Goal: Transaction & Acquisition: Purchase product/service

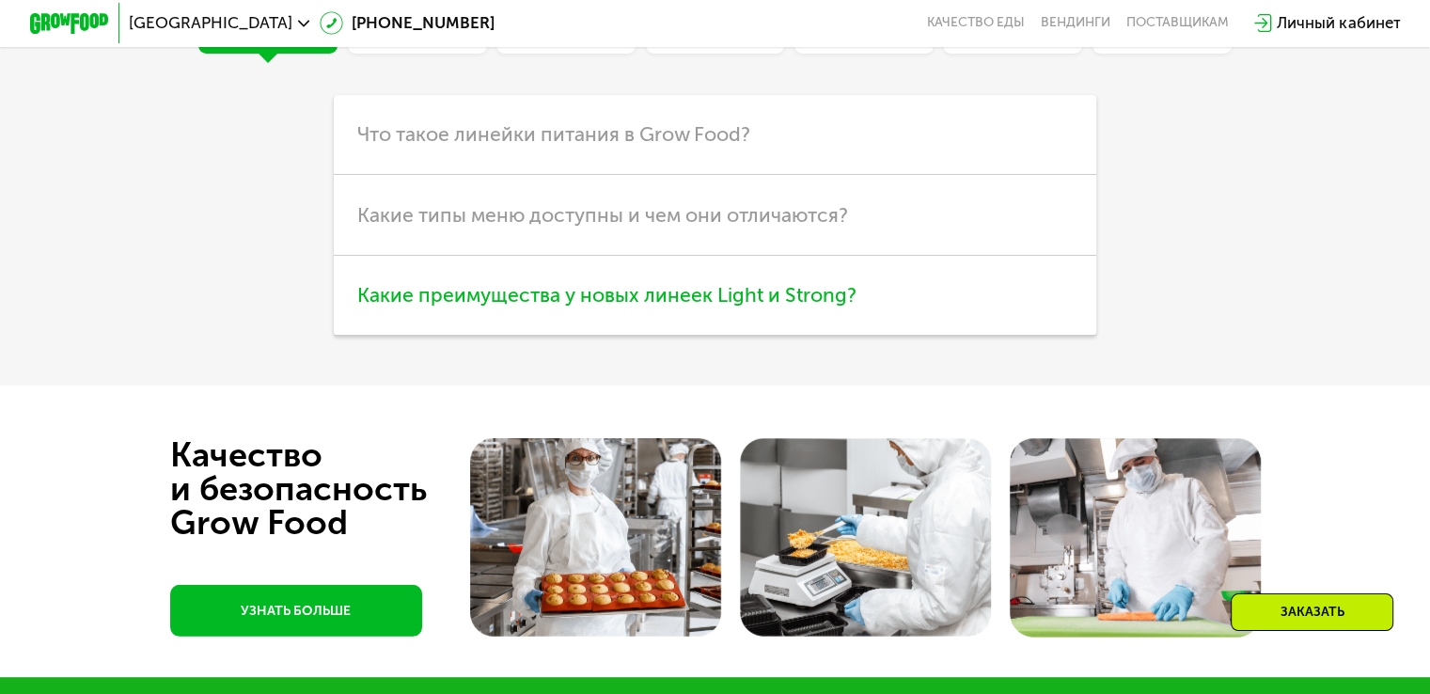
scroll to position [5264, 0]
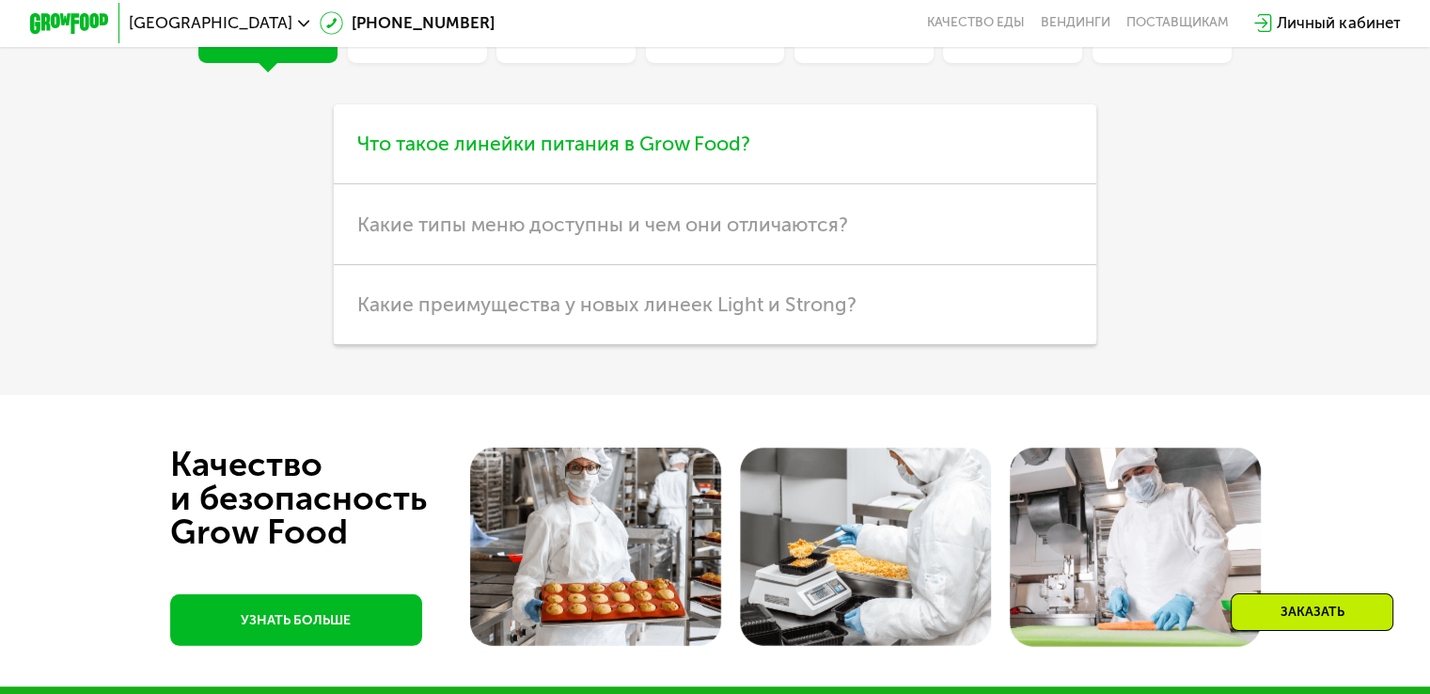
click at [462, 155] on span "Что такое линейки питания в Grow Food?" at bounding box center [553, 144] width 393 height 24
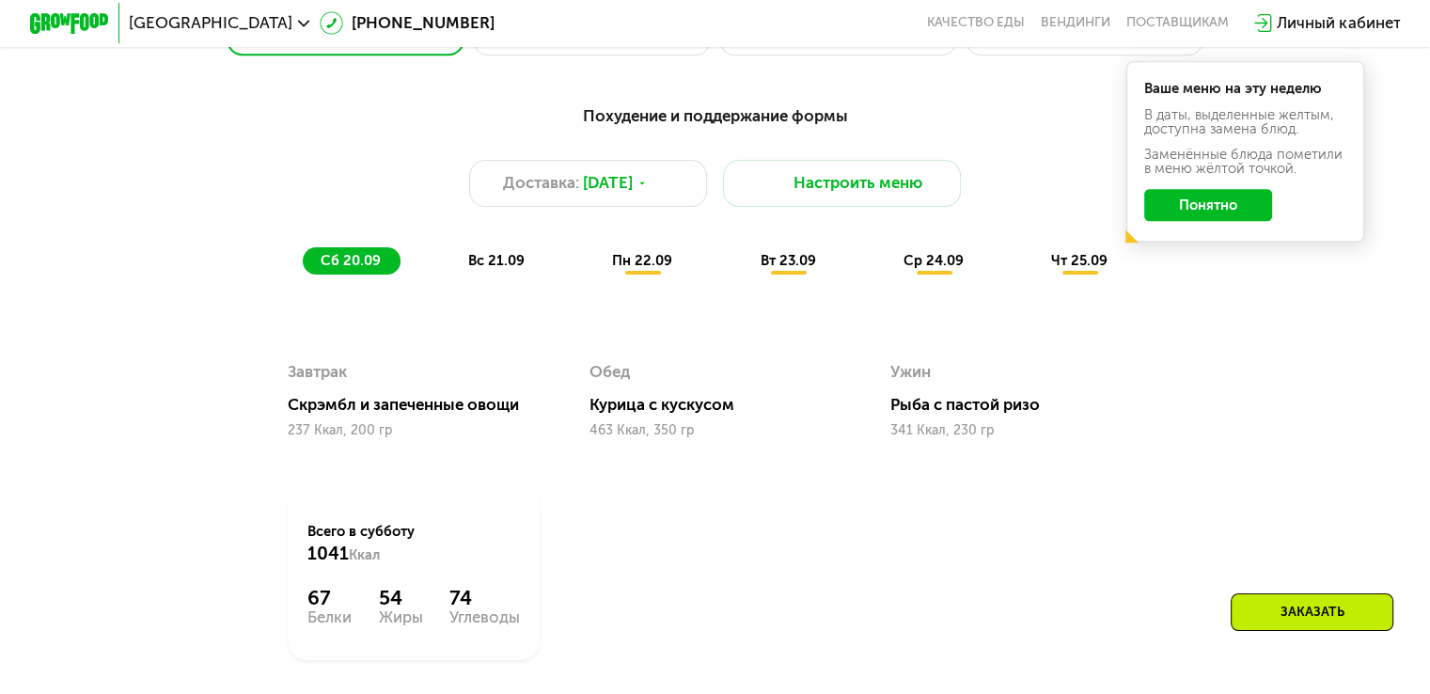
scroll to position [1410, 0]
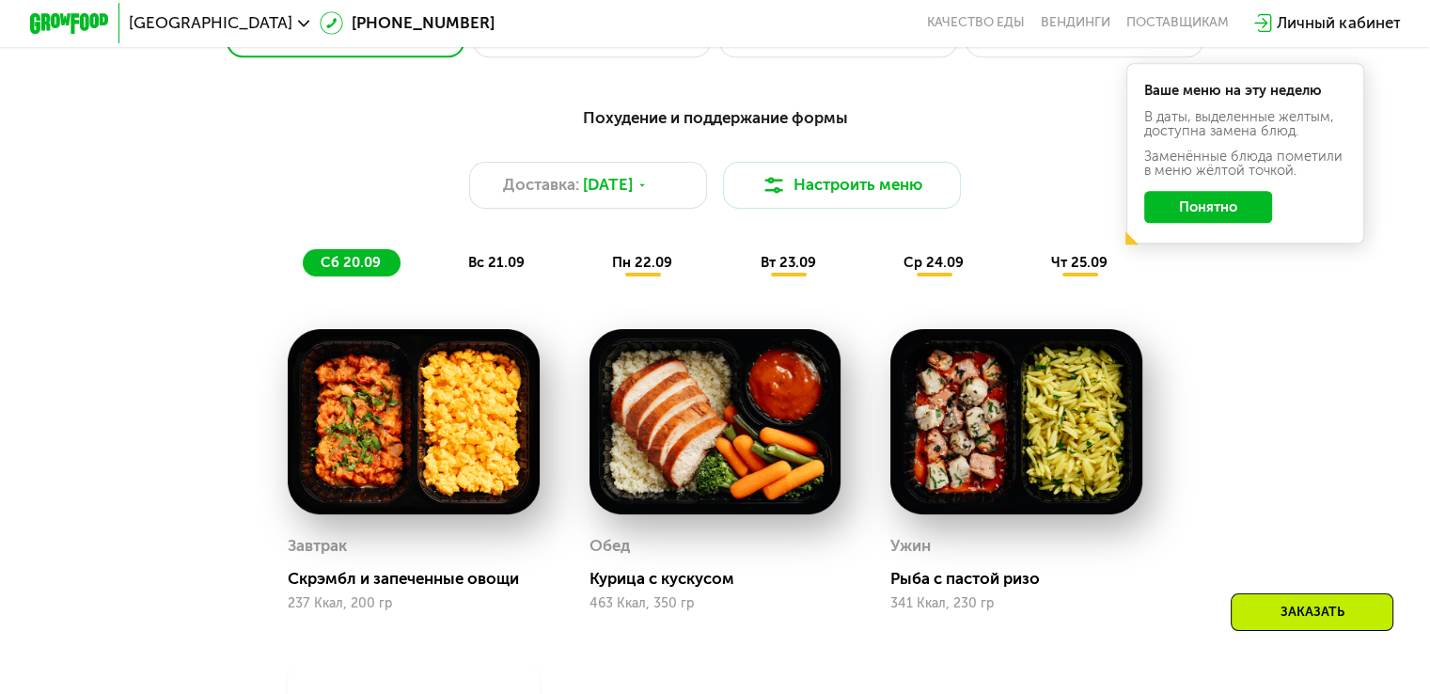
drag, startPoint x: 1205, startPoint y: 219, endPoint x: 1181, endPoint y: 228, distance: 26.2
click at [1205, 218] on button "Понятно" at bounding box center [1208, 207] width 128 height 32
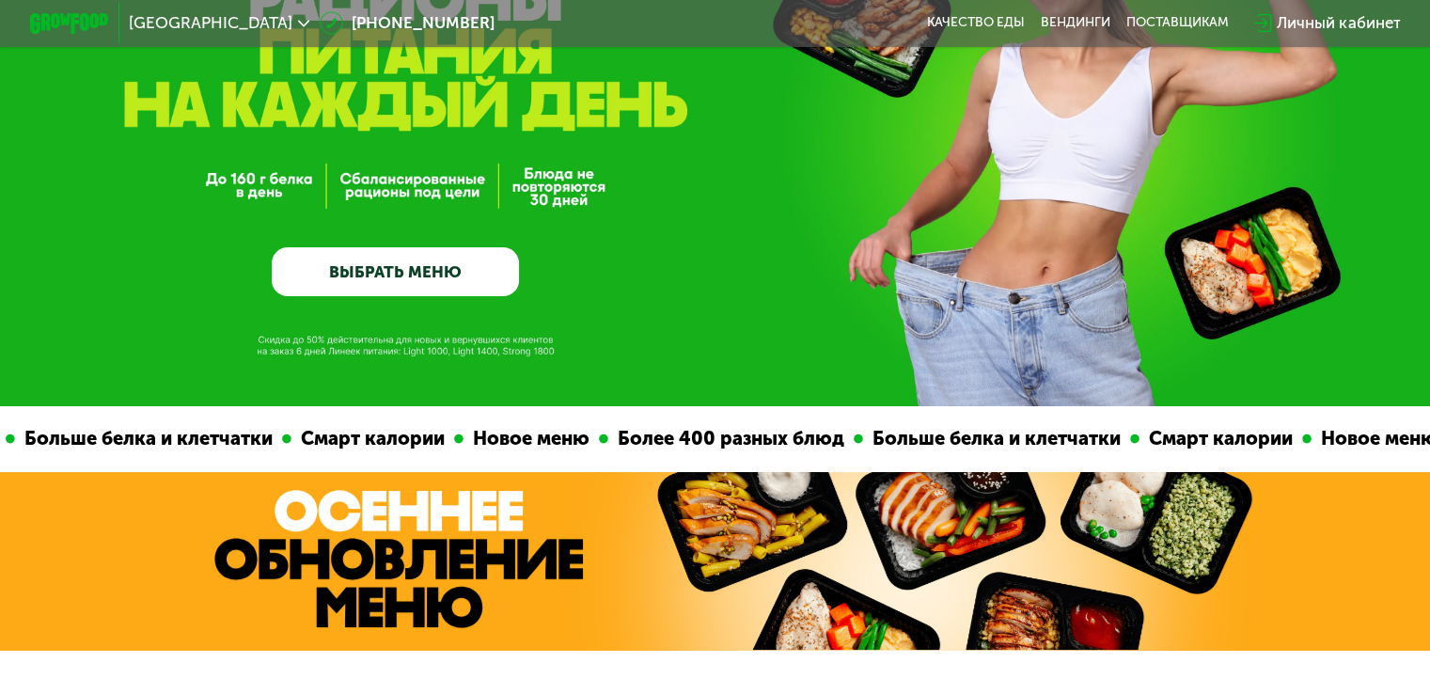
scroll to position [0, 0]
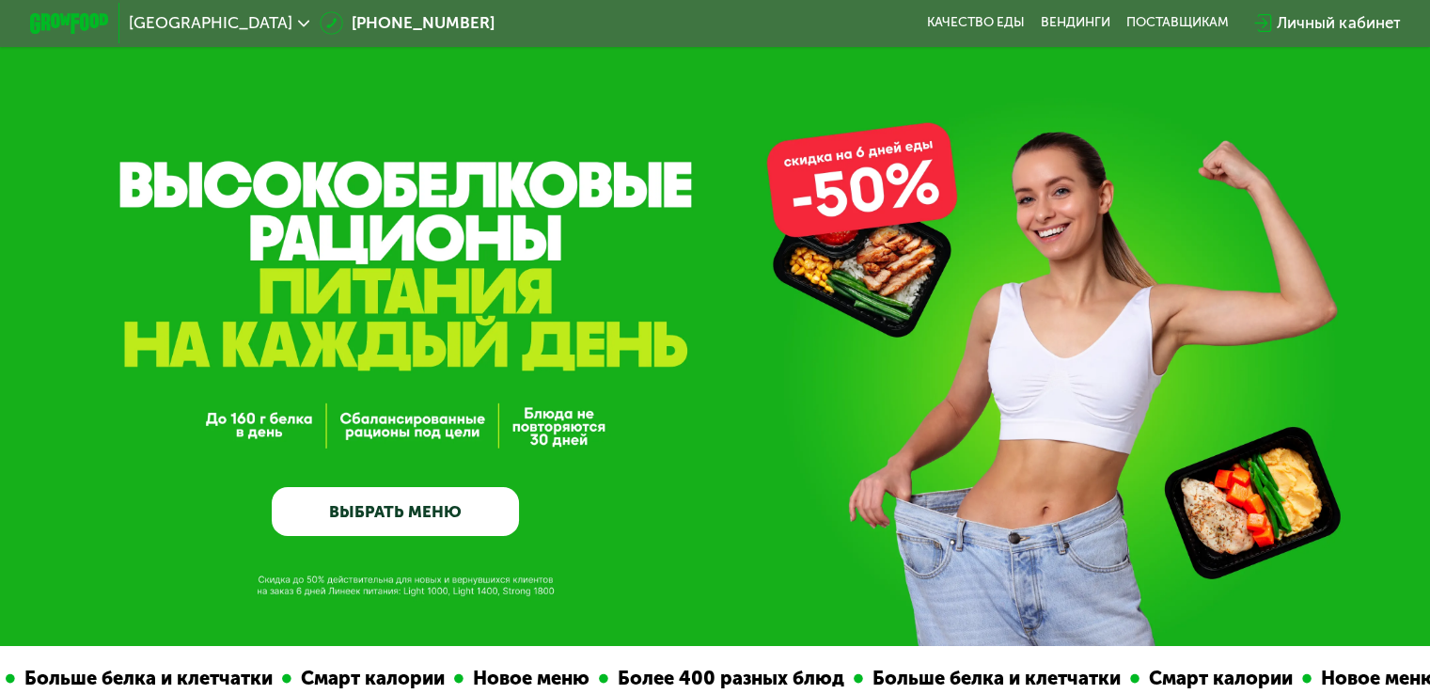
click at [445, 527] on link "ВЫБРАТЬ МЕНЮ" at bounding box center [395, 512] width 247 height 50
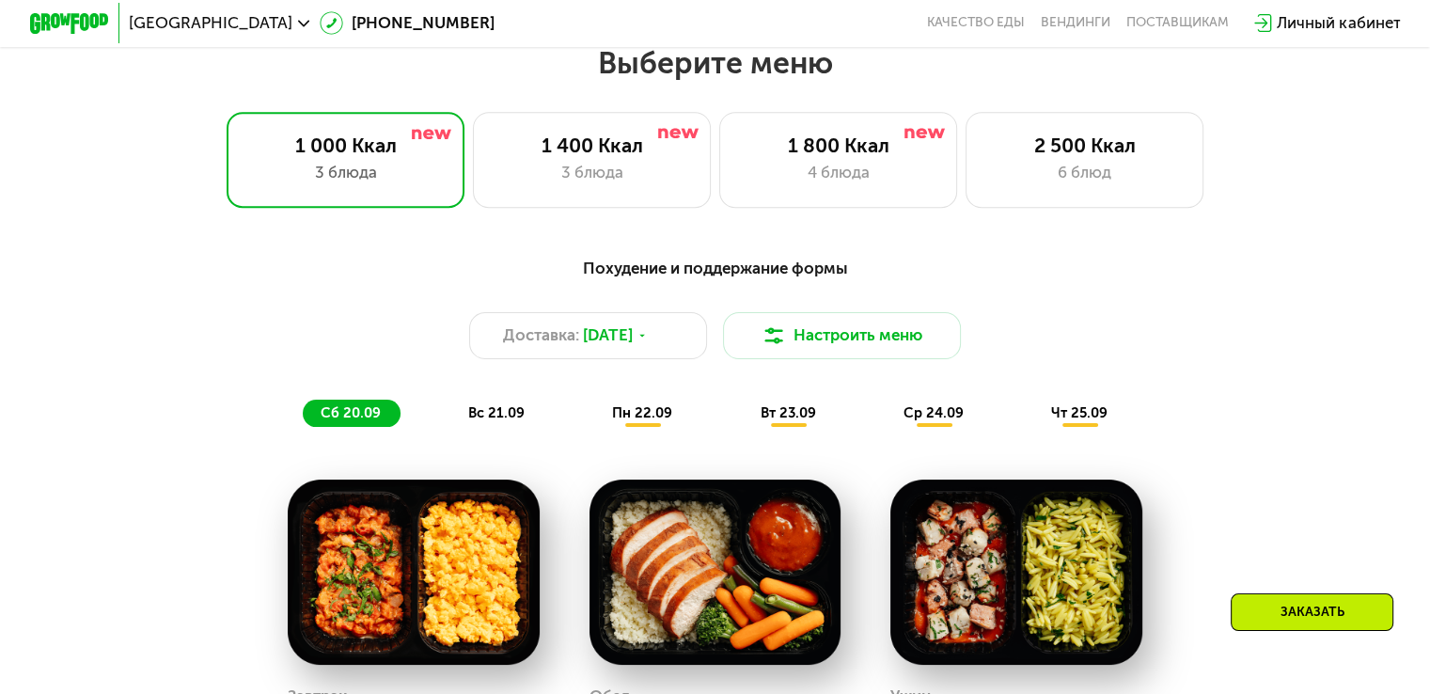
scroll to position [1263, 0]
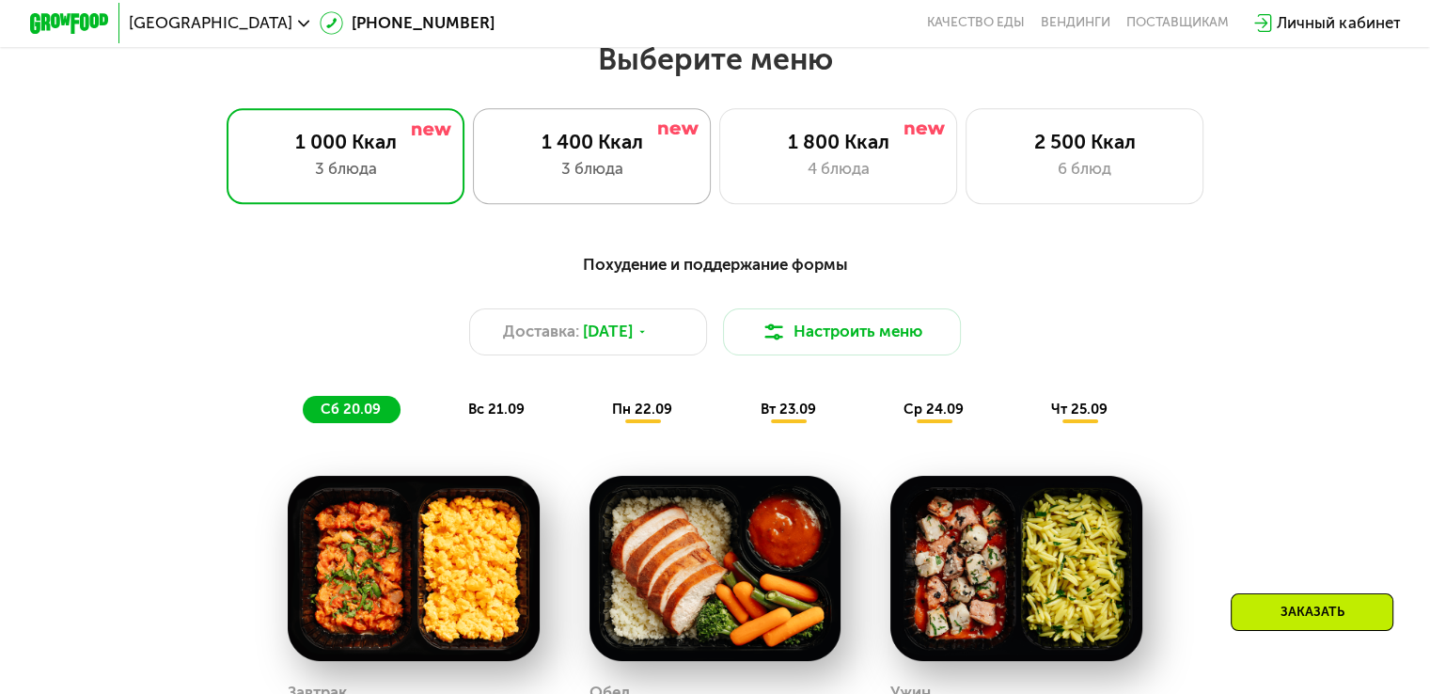
click at [590, 153] on div "1 400 Ккал" at bounding box center [592, 142] width 196 height 24
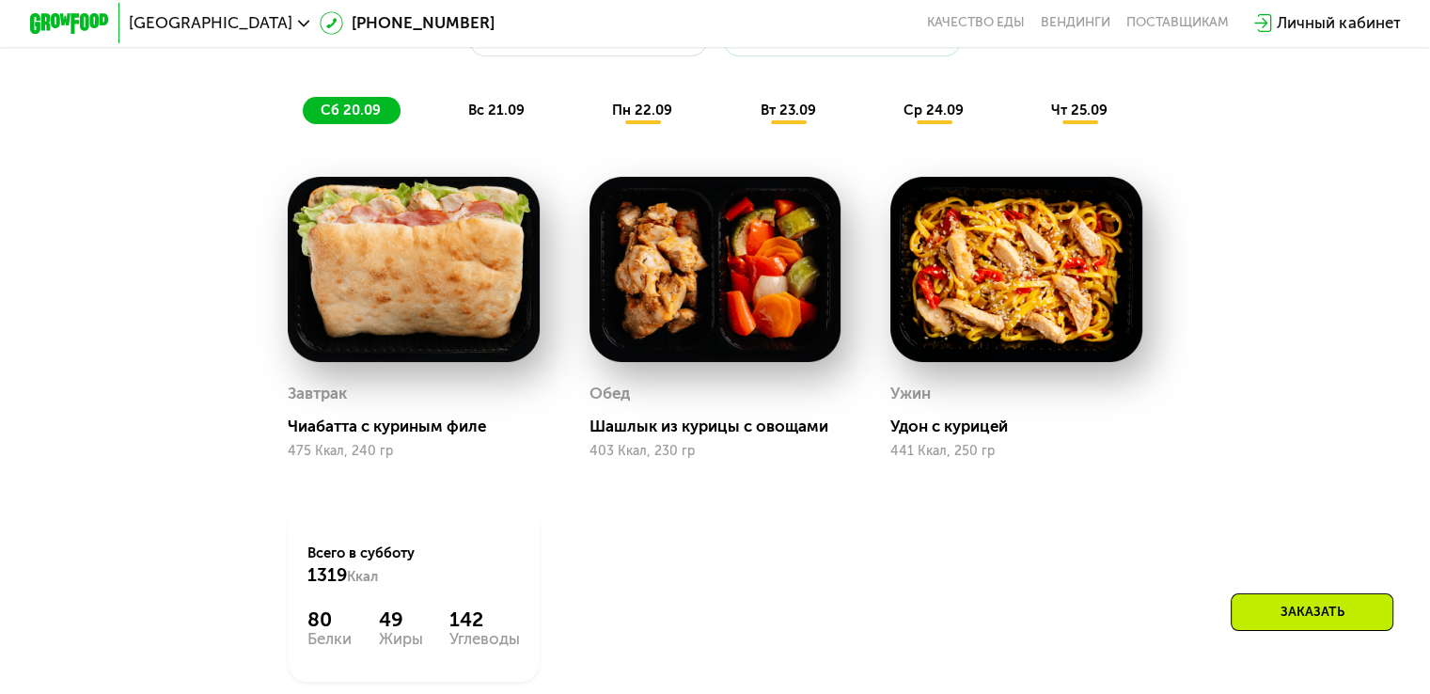
scroll to position [1733, 0]
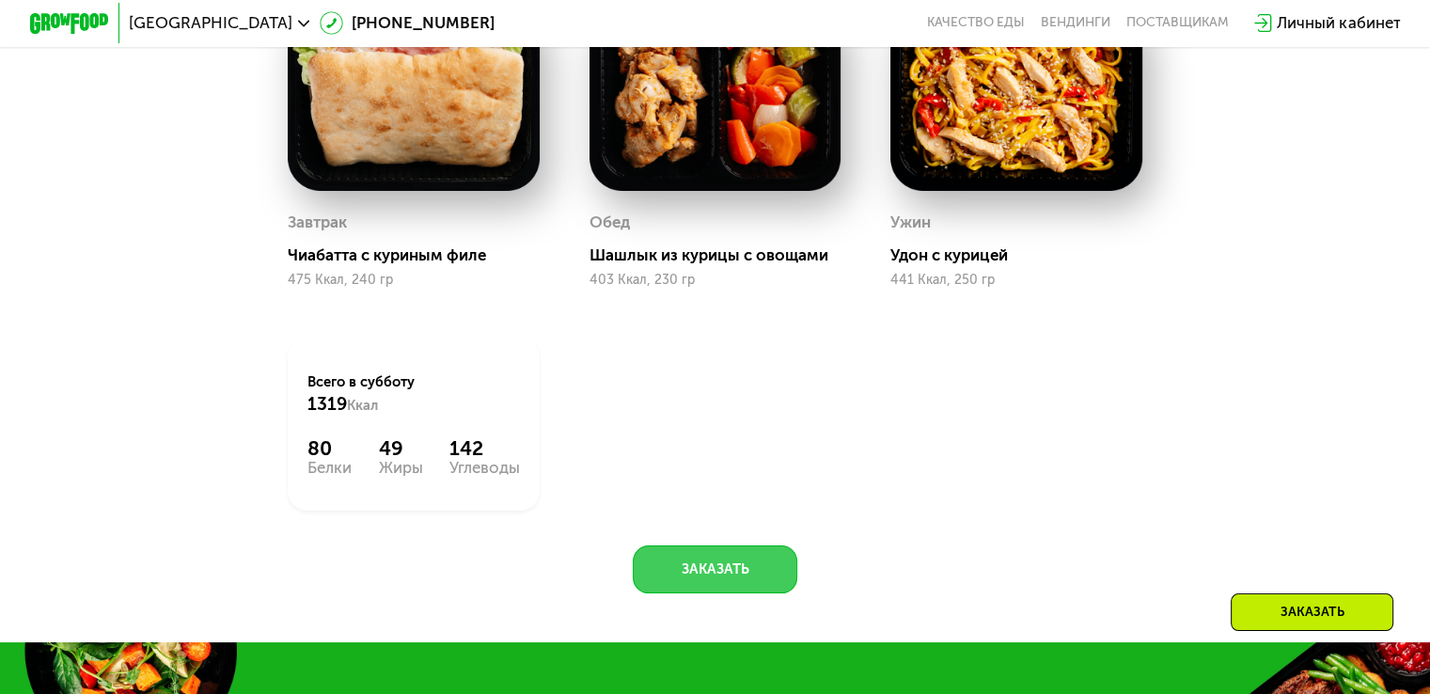
click at [729, 584] on button "Заказать" at bounding box center [715, 569] width 165 height 48
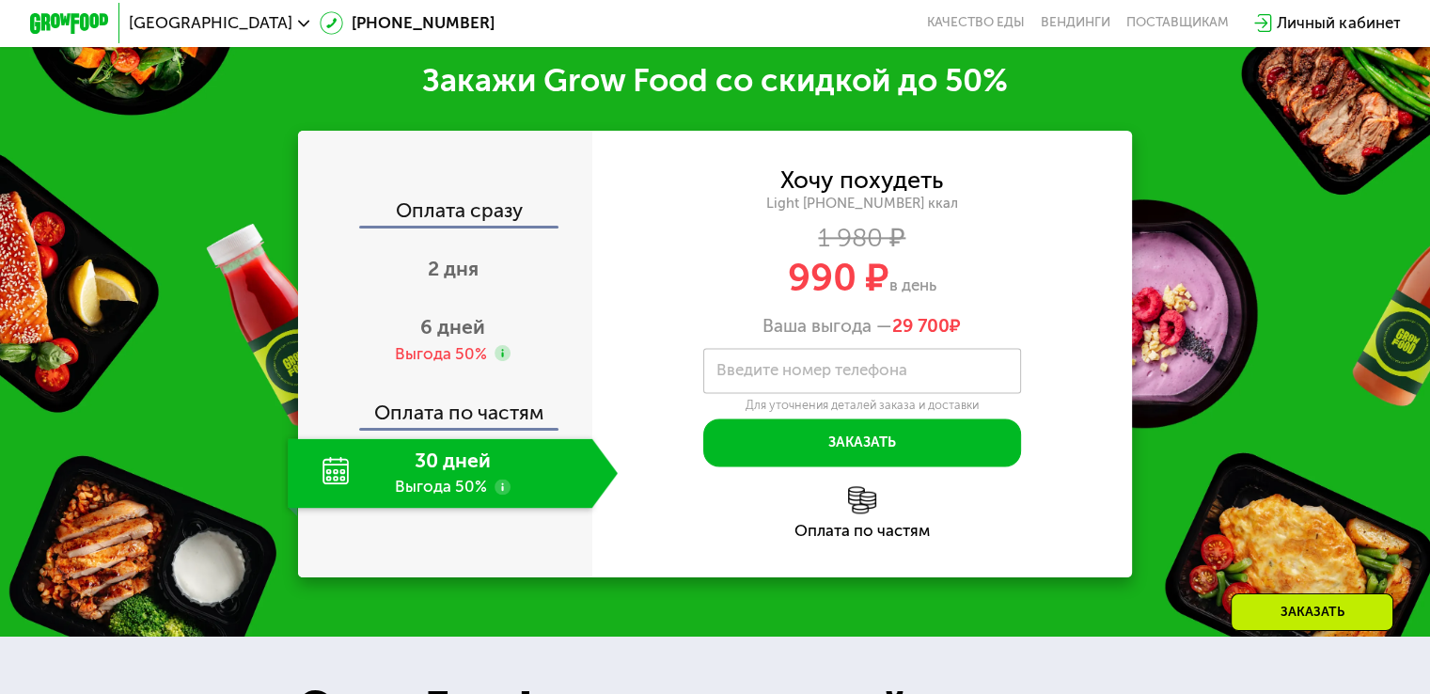
scroll to position [2392, 0]
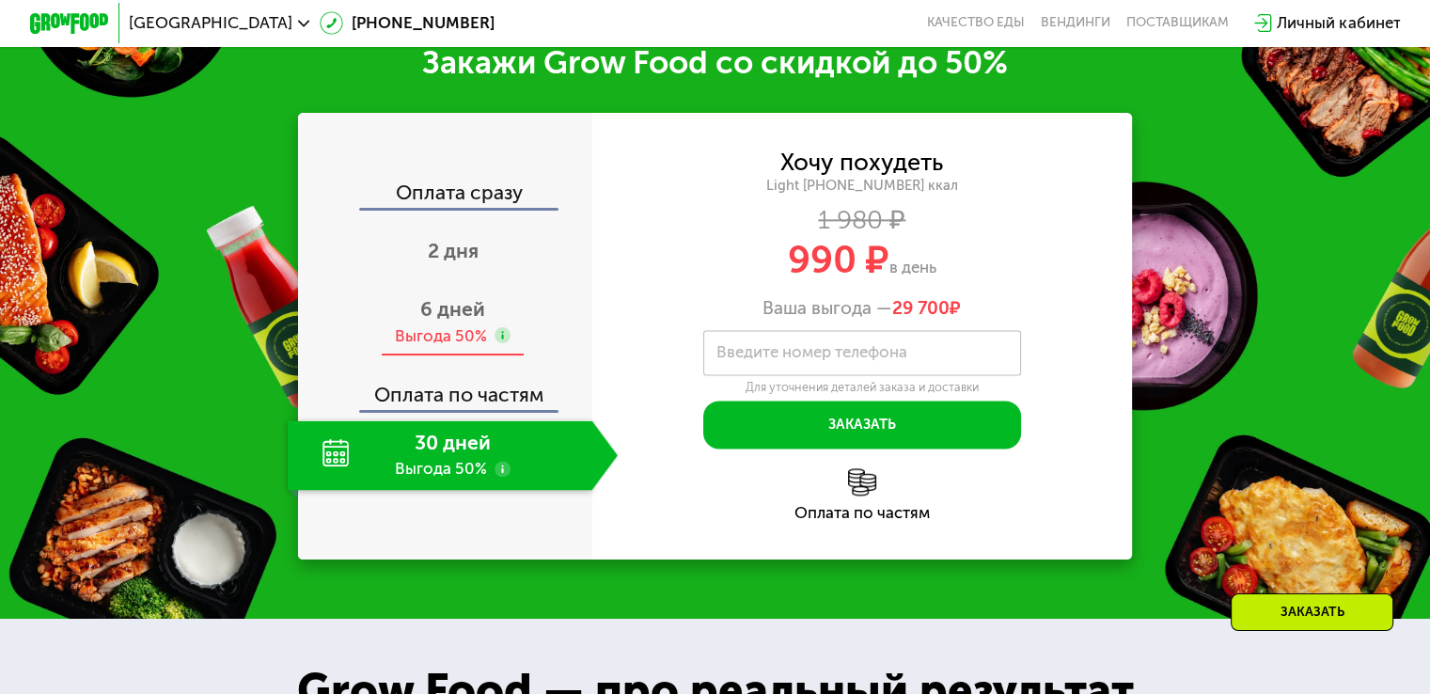
click at [472, 321] on span "6 дней" at bounding box center [452, 309] width 65 height 24
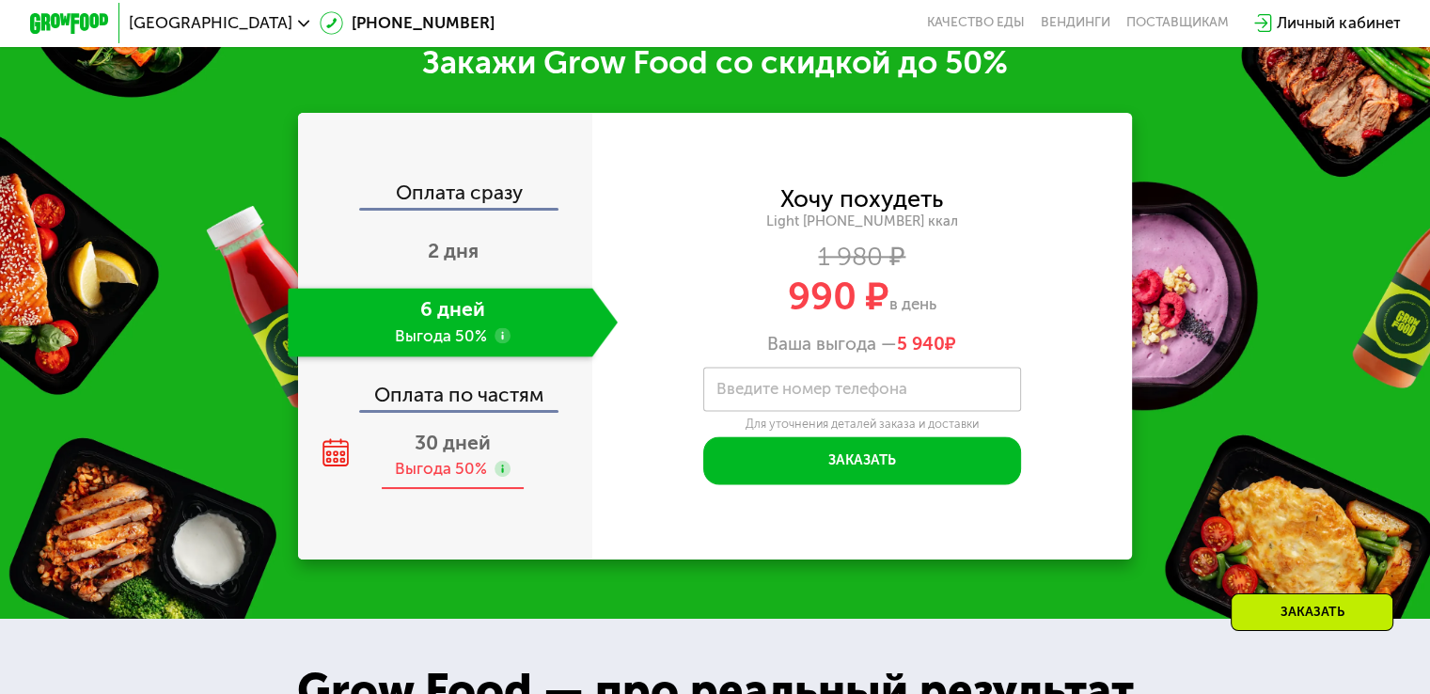
click at [474, 454] on span "30 дней" at bounding box center [453, 443] width 76 height 24
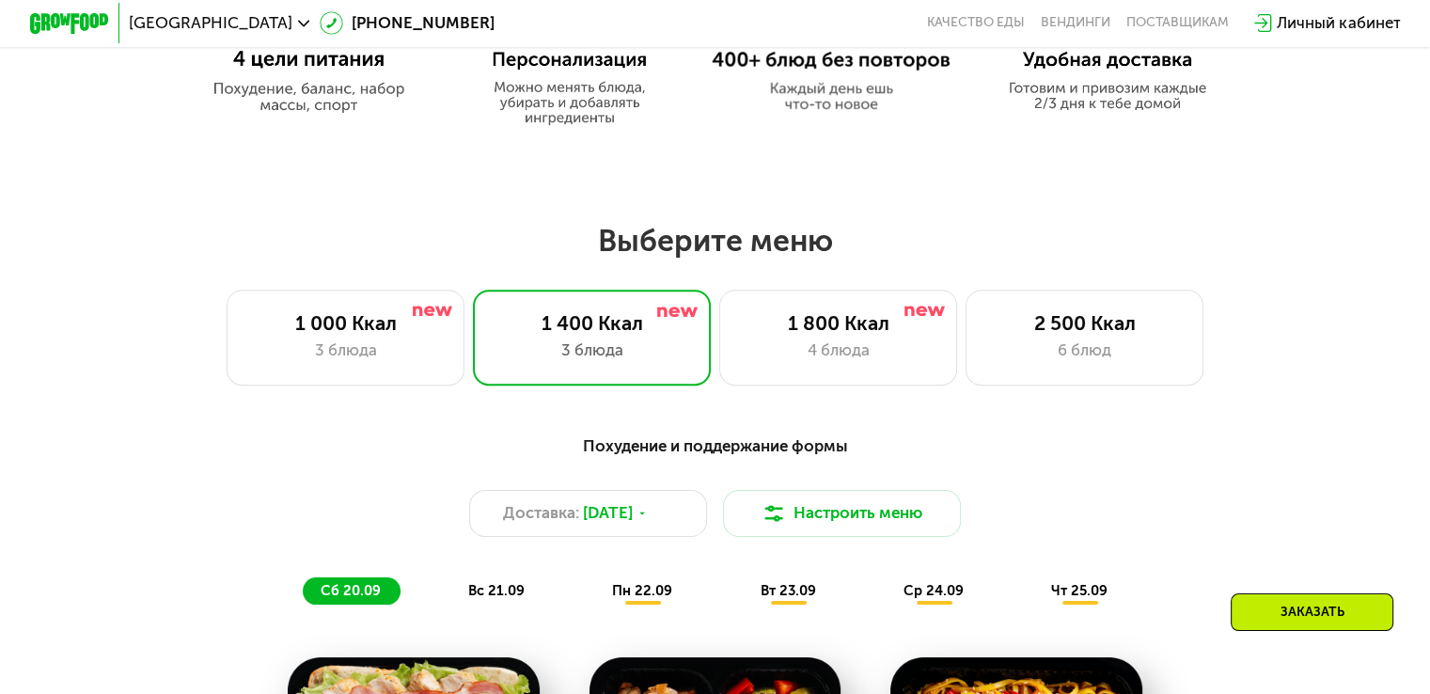
scroll to position [888, 0]
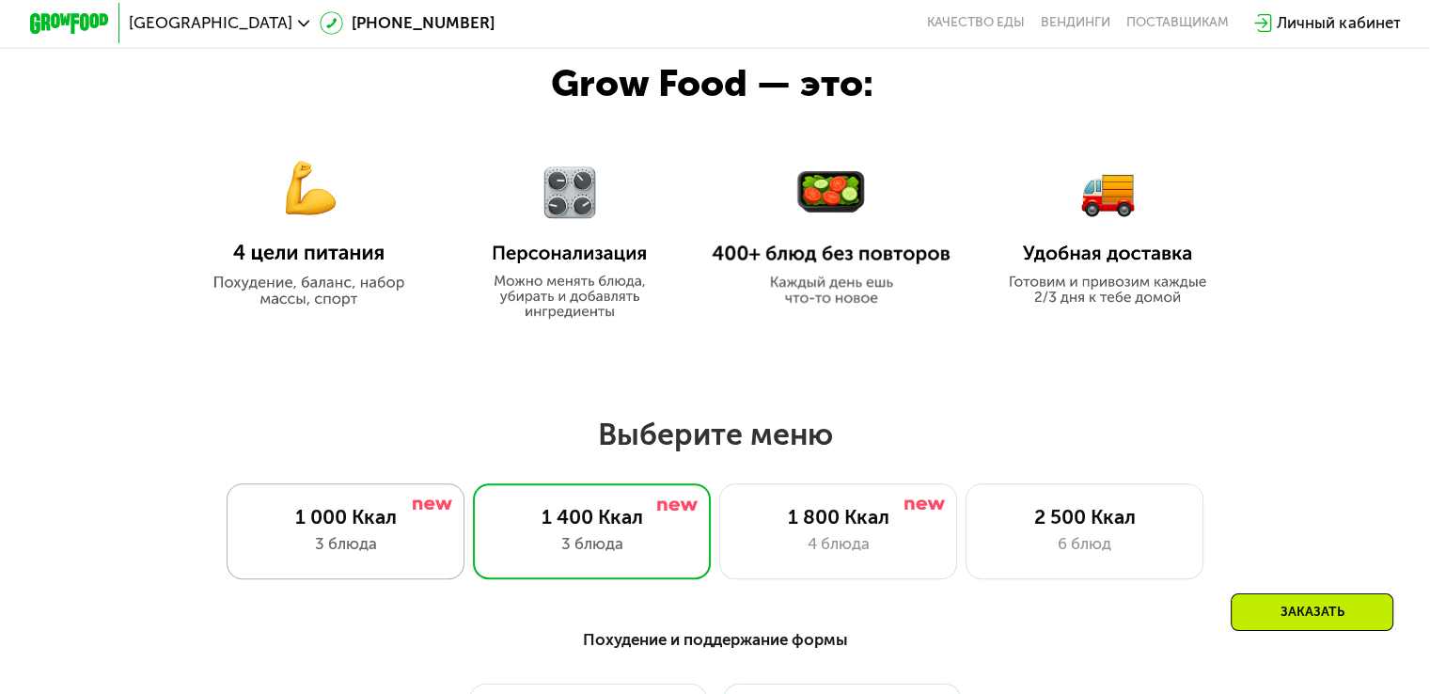
click at [430, 520] on div "1 000 Ккал" at bounding box center [345, 517] width 196 height 24
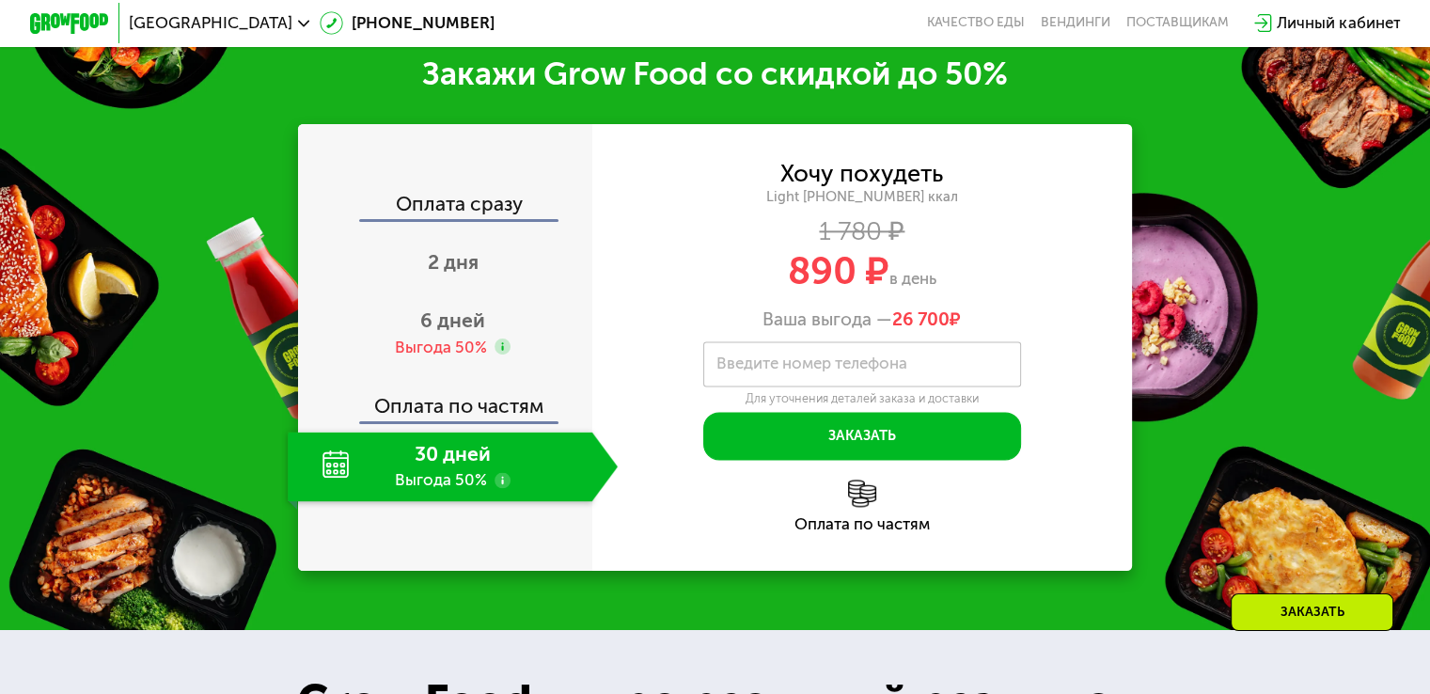
scroll to position [2392, 0]
